Goal: Information Seeking & Learning: Compare options

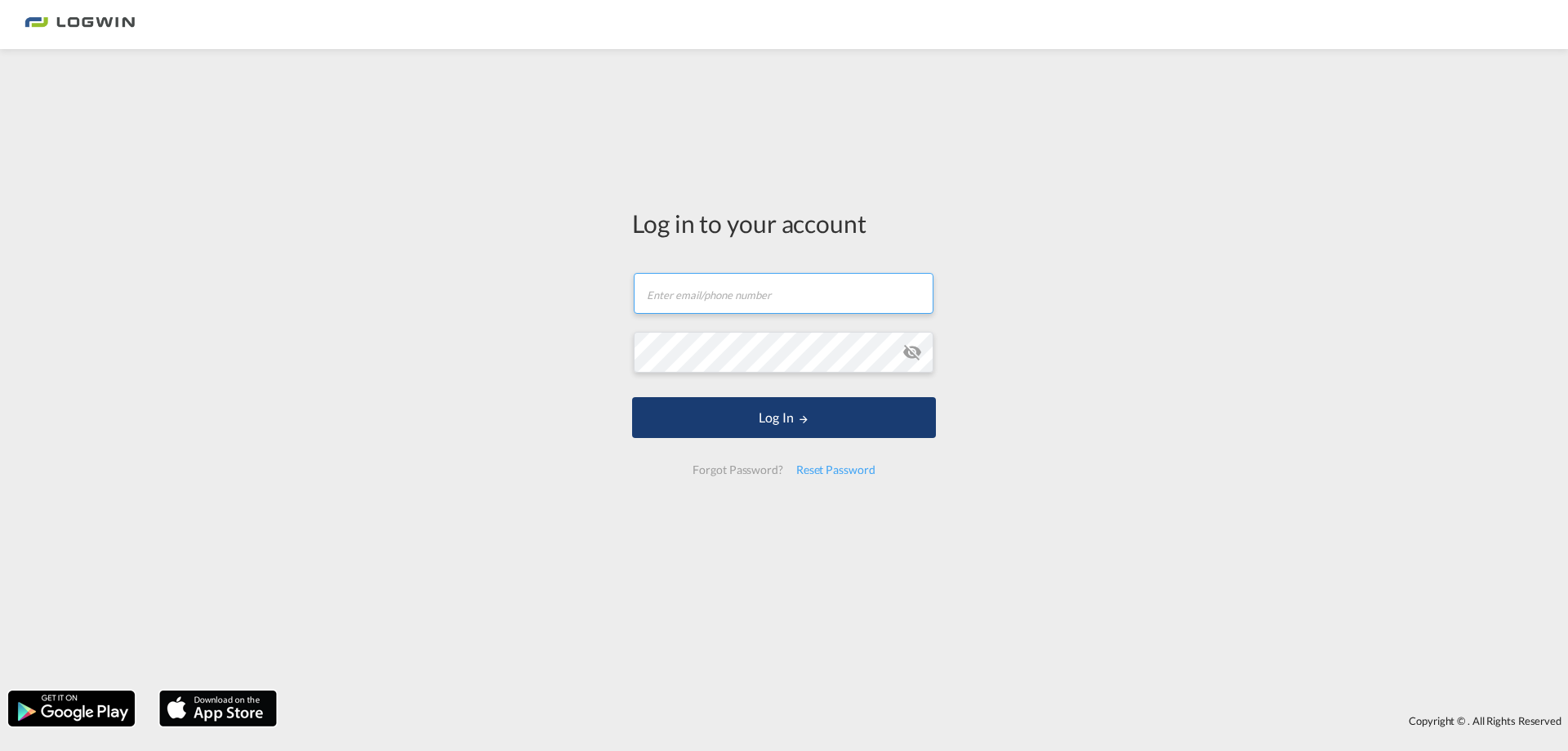
type input "[PERSON_NAME][EMAIL_ADDRESS][PERSON_NAME][DOMAIN_NAME]"
click at [779, 398] on button "Log In" at bounding box center [784, 417] width 304 height 41
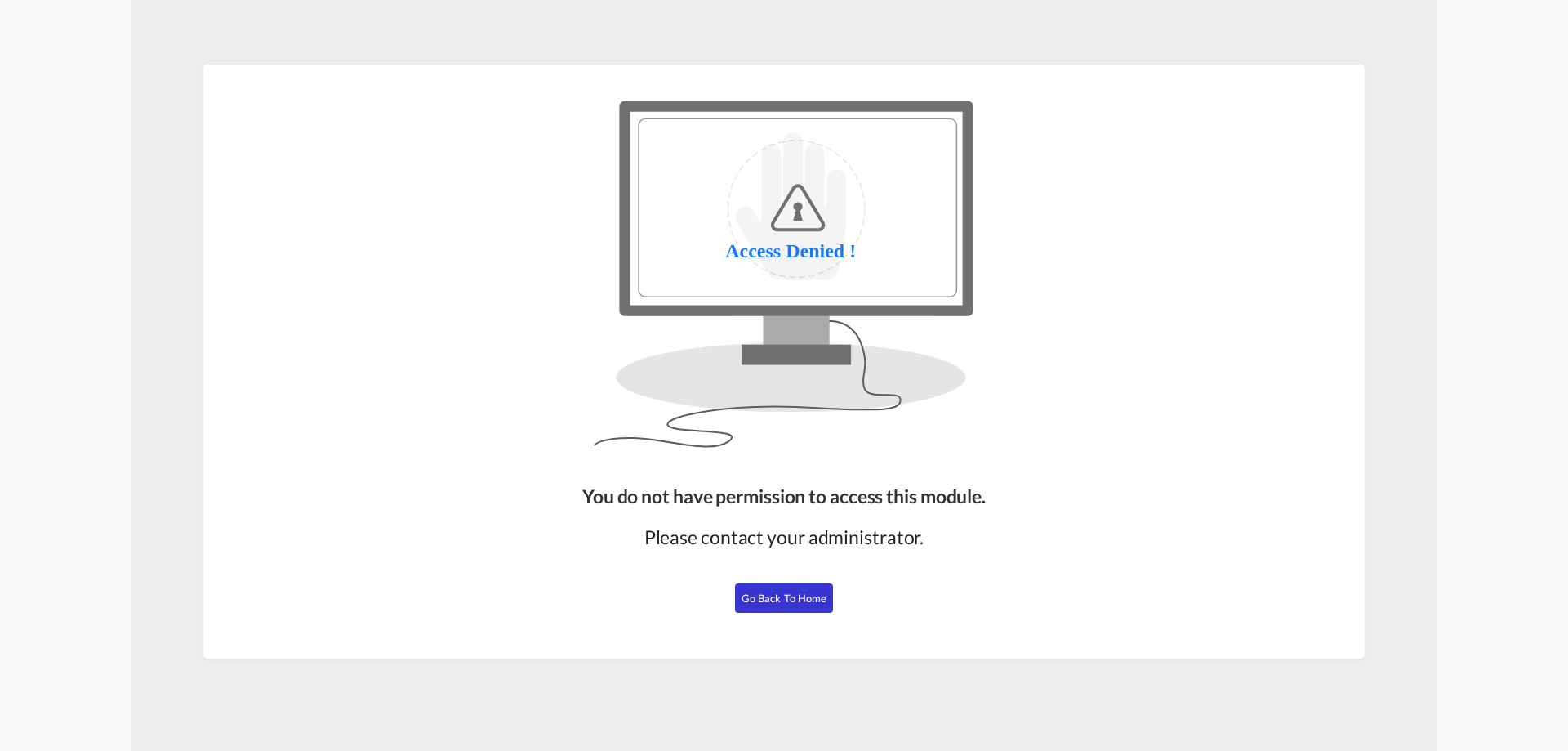
click at [799, 220] on img at bounding box center [784, 274] width 706 height 392
click at [802, 590] on button "Go Back to Home" at bounding box center [784, 597] width 98 height 29
